Goal: Transaction & Acquisition: Purchase product/service

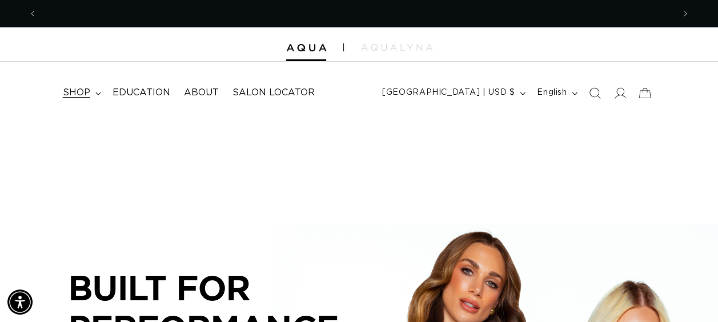
click at [93, 93] on summary "shop" at bounding box center [81, 93] width 50 height 26
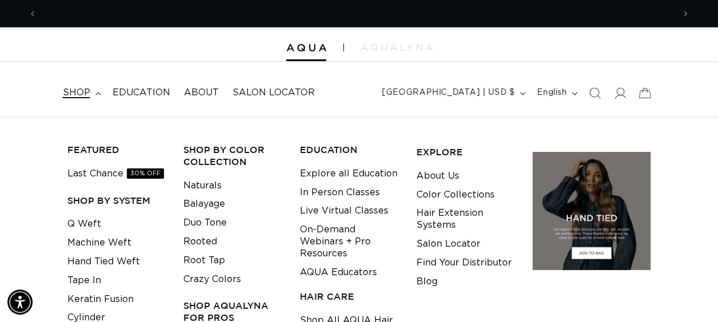
scroll to position [0, 637]
click at [92, 226] on link "Q Weft" at bounding box center [84, 224] width 34 height 19
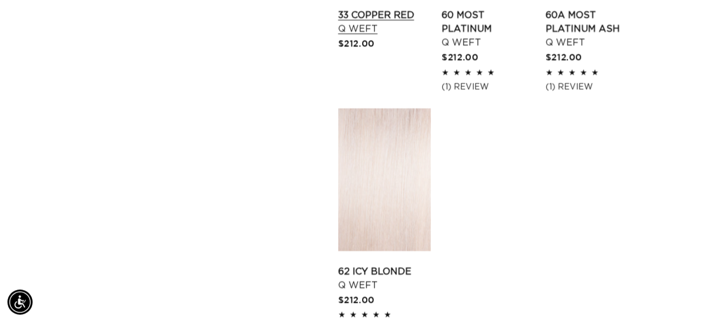
scroll to position [0, 637]
click at [394, 265] on link "62 Icy Blonde Q Weft" at bounding box center [384, 278] width 93 height 27
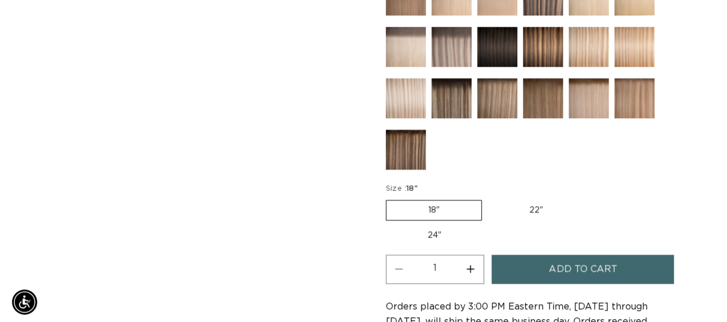
scroll to position [0, 1274]
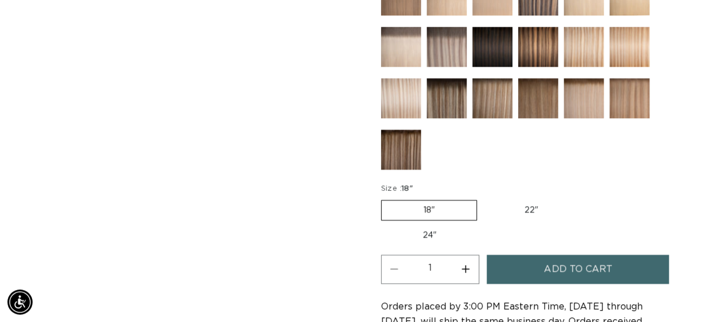
click at [571, 271] on span "Add to cart" at bounding box center [578, 269] width 68 height 29
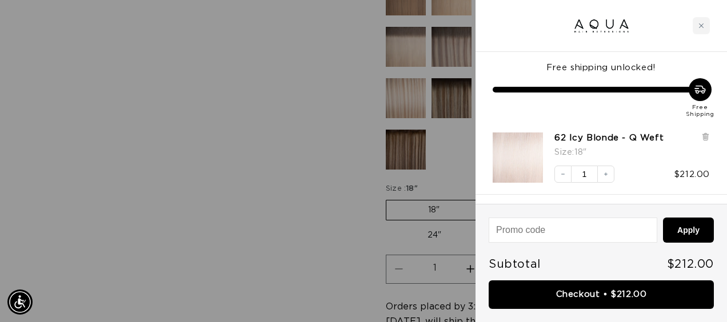
scroll to position [0, 0]
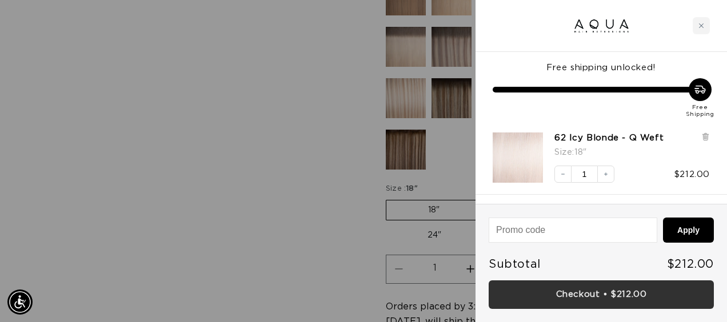
click at [595, 297] on link "Checkout • $212.00" at bounding box center [601, 295] width 225 height 29
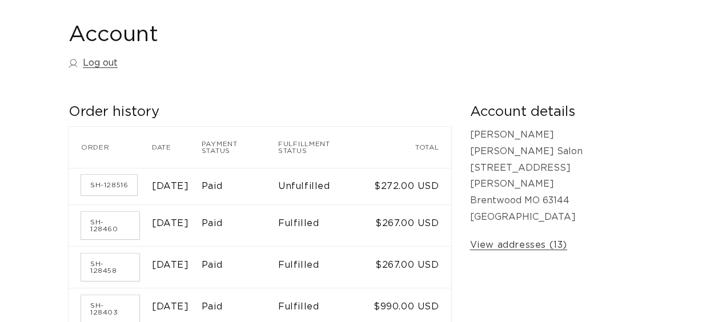
click at [118, 178] on link "SH-128516" at bounding box center [109, 185] width 56 height 21
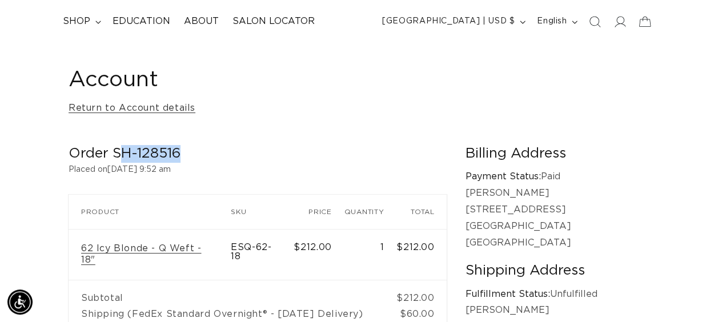
scroll to position [0, 637]
drag, startPoint x: 182, startPoint y: 152, endPoint x: 114, endPoint y: 153, distance: 68.6
click at [114, 153] on h2 "Order SH-128516" at bounding box center [258, 154] width 378 height 18
copy h2 "SH-128516"
